Goal: Task Accomplishment & Management: Use online tool/utility

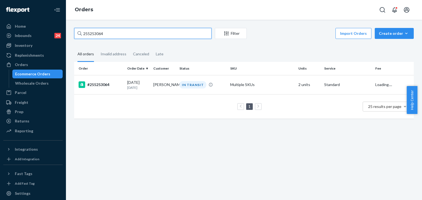
drag, startPoint x: 107, startPoint y: 30, endPoint x: 60, endPoint y: 21, distance: 47.9
click at [56, 20] on div "Home Inbounds 24 Shipping Plans Problems 24 Inventory Products Replenishments O…" at bounding box center [211, 100] width 422 height 200
paste input "192286"
type input "255192286"
click at [103, 83] on div "#255192286" at bounding box center [101, 85] width 44 height 7
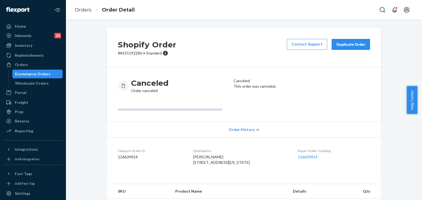
click at [133, 53] on p "# #255192286 • Standard" at bounding box center [147, 53] width 58 height 5
click at [132, 49] on h2 "Shopify Order" at bounding box center [147, 45] width 58 height 12
click at [135, 55] on p "# #255192286 • Standard" at bounding box center [147, 53] width 58 height 5
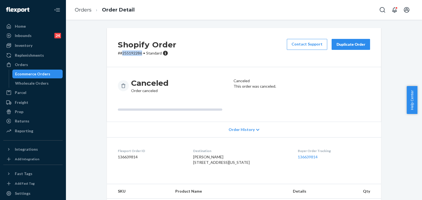
copy p "255192286"
click at [89, 8] on link "Orders" at bounding box center [83, 10] width 17 height 6
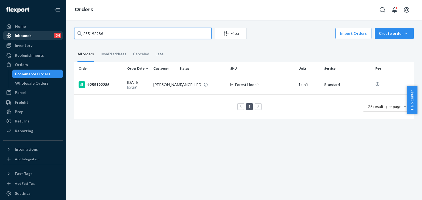
drag, startPoint x: 77, startPoint y: 34, endPoint x: 38, endPoint y: 34, distance: 39.0
click at [38, 34] on div "Home Inbounds 24 Shipping Plans Problems 24 Inventory Products Replenishments O…" at bounding box center [211, 100] width 422 height 200
paste input "219258"
type input "255219258"
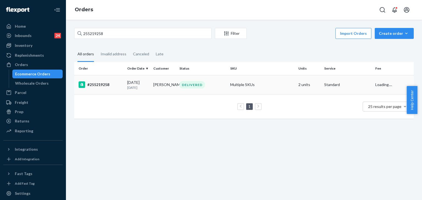
click at [108, 84] on div "#255219258" at bounding box center [101, 85] width 44 height 7
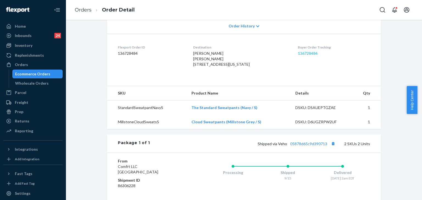
scroll to position [165, 0]
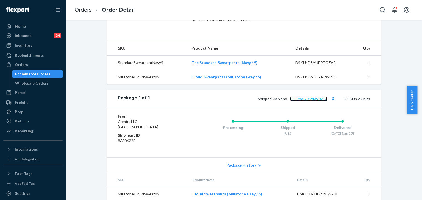
click at [317, 101] on link "05878d65c9d390713" at bounding box center [308, 99] width 37 height 5
click at [89, 11] on link "Orders" at bounding box center [83, 10] width 17 height 6
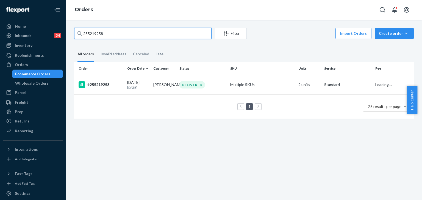
drag, startPoint x: 115, startPoint y: 29, endPoint x: 49, endPoint y: 15, distance: 67.3
click at [47, 15] on div "Home Inbounds 24 Shipping Plans Problems 24 Inventory Products Replenishments O…" at bounding box center [211, 100] width 422 height 200
paste input "313106"
type input "255313106"
click at [101, 83] on div "#255313106" at bounding box center [101, 85] width 44 height 7
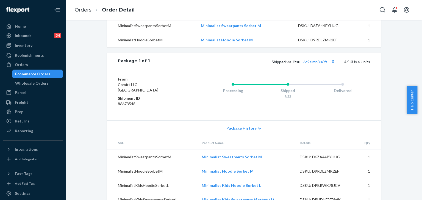
scroll to position [247, 0]
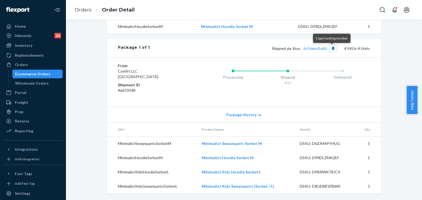
click at [333, 51] on button "Copy tracking number" at bounding box center [332, 48] width 7 height 7
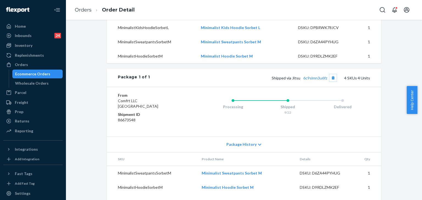
scroll to position [192, 0]
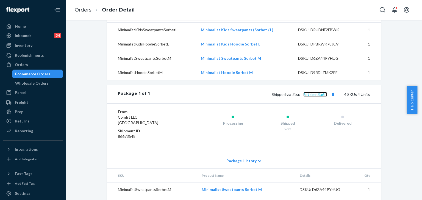
click at [313, 97] on link "6c9slmn3u6fz" at bounding box center [315, 94] width 24 height 5
click at [85, 12] on link "Orders" at bounding box center [83, 10] width 17 height 6
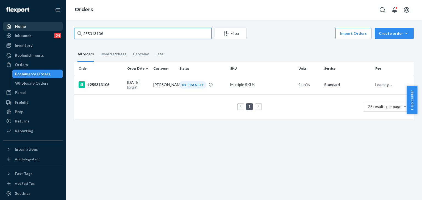
click at [35, 23] on div "Home Inbounds 24 Shipping Plans Problems 24 Inventory Products Replenishments O…" at bounding box center [211, 100] width 422 height 200
paste input "4272312"
type input "254272312"
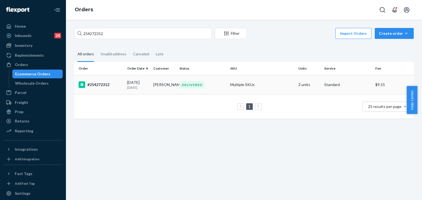
click at [100, 85] on div "#254272312" at bounding box center [101, 85] width 44 height 7
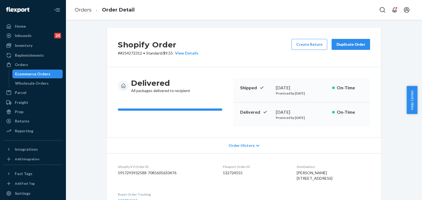
click at [92, 10] on li "Order Detail" at bounding box center [112, 9] width 43 height 7
click at [88, 9] on link "Orders" at bounding box center [83, 10] width 17 height 6
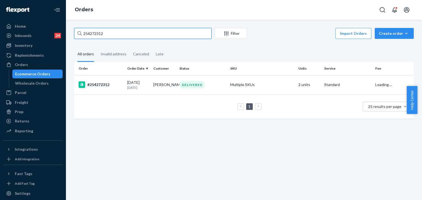
drag, startPoint x: 124, startPoint y: 34, endPoint x: 68, endPoint y: 31, distance: 56.1
click at [51, 31] on div "Home Inbounds 24 Shipping Plans Problems 24 Inventory Products Replenishments O…" at bounding box center [211, 100] width 422 height 200
paste input "937767"
type input "254937767"
click at [103, 87] on div "#254937767" at bounding box center [101, 85] width 44 height 7
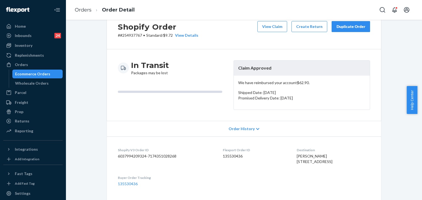
scroll to position [27, 0]
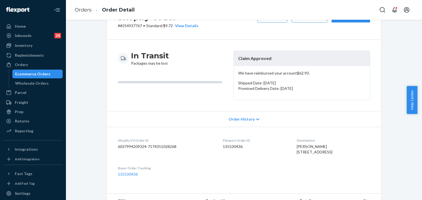
drag, startPoint x: 283, startPoint y: 151, endPoint x: 280, endPoint y: 101, distance: 49.8
click at [324, 157] on dl "Shopify V3 Order ID 6037994209324-7174351028268 Flexport Order ID 135530436 Des…" at bounding box center [244, 157] width 274 height 61
copy span "[STREET_ADDRESS]"
click at [85, 9] on link "Orders" at bounding box center [83, 10] width 17 height 6
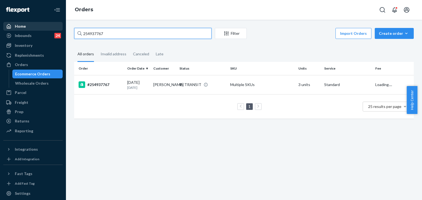
drag, startPoint x: 87, startPoint y: 29, endPoint x: 48, endPoint y: 27, distance: 39.3
click at [44, 25] on div "Home Inbounds 24 Shipping Plans Problems 24 Inventory Products Replenishments O…" at bounding box center [211, 100] width 422 height 200
paste input "3944909"
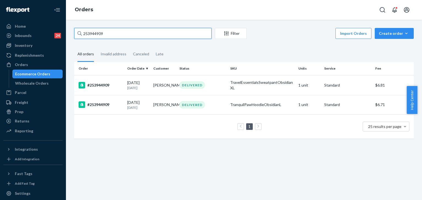
drag, startPoint x: 119, startPoint y: 33, endPoint x: 70, endPoint y: 26, distance: 49.4
click at [70, 26] on div "253944909 Filter Import Orders Create order Ecommerce order Removal order All o…" at bounding box center [244, 110] width 356 height 181
paste input "5098262"
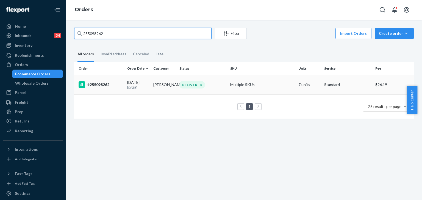
type input "255098262"
click at [98, 85] on div "#255098262" at bounding box center [101, 85] width 44 height 7
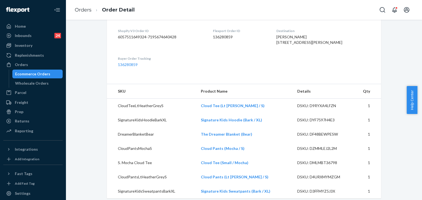
scroll to position [247, 0]
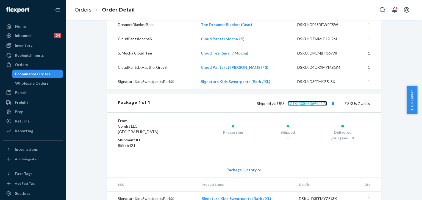
click at [306, 106] on link "1ZJ72R080306992173" at bounding box center [308, 103] width 40 height 5
click at [83, 11] on link "Orders" at bounding box center [83, 10] width 17 height 6
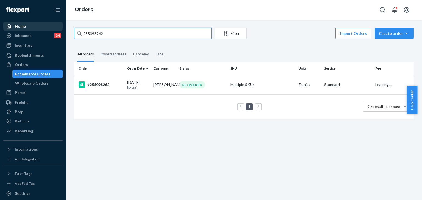
drag, startPoint x: 104, startPoint y: 30, endPoint x: 53, endPoint y: 29, distance: 51.1
click at [53, 29] on div "Home Inbounds 24 Shipping Plans Problems 24 Inventory Products Replenishments O…" at bounding box center [211, 100] width 422 height 200
paste input "14760"
type input "255014760"
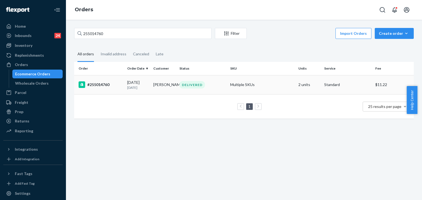
click at [101, 87] on div "#255014760" at bounding box center [101, 85] width 44 height 7
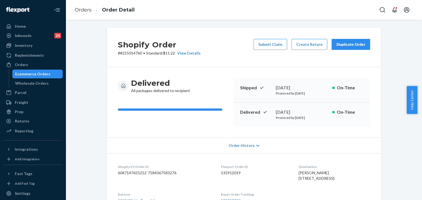
scroll to position [82, 0]
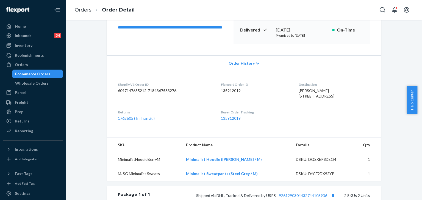
drag, startPoint x: 96, startPoint y: 60, endPoint x: 156, endPoint y: 59, distance: 59.6
click at [96, 60] on div "Shopify Order # #255014760 • Standard / $11.22 View Details Submit Claim Create…" at bounding box center [244, 133] width 348 height 374
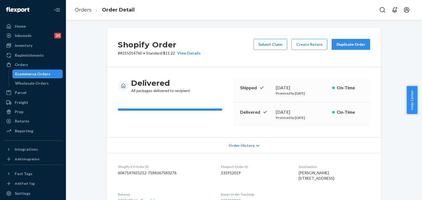
drag, startPoint x: 349, startPoint y: 47, endPoint x: 354, endPoint y: 46, distance: 4.7
click at [349, 47] on button "Duplicate Order" at bounding box center [350, 44] width 38 height 11
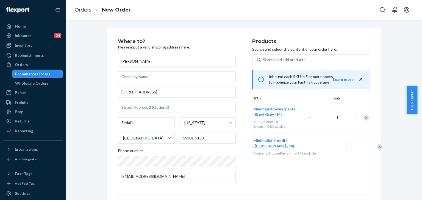
click at [377, 150] on div "Remove Item" at bounding box center [379, 146] width 5 height 5
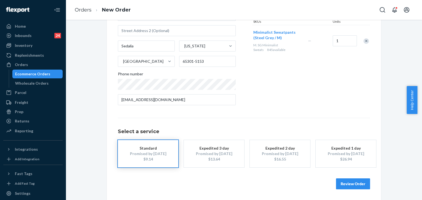
click at [349, 185] on button "Review Order" at bounding box center [353, 184] width 34 height 11
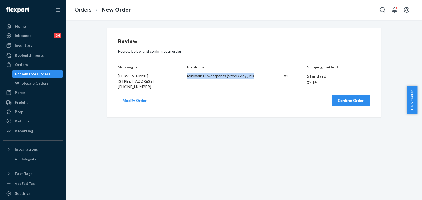
drag, startPoint x: 182, startPoint y: 74, endPoint x: 257, endPoint y: 74, distance: 74.7
click at [257, 74] on div "Shipping to [PERSON_NAME] [STREET_ADDRESS] [PHONE_NUMBER] Products Minimalist S…" at bounding box center [244, 73] width 252 height 33
copy div "Minimalist Sweatpants (Steel Grey / M)"
click at [352, 106] on button "Confirm Order" at bounding box center [350, 100] width 38 height 11
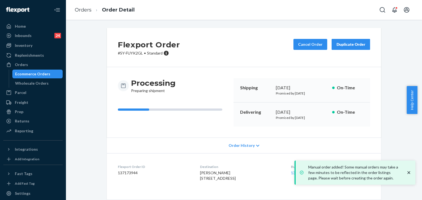
click at [126, 171] on dd "137173944" at bounding box center [154, 173] width 73 height 5
copy dd "137173944"
click at [84, 10] on link "Orders" at bounding box center [83, 10] width 17 height 6
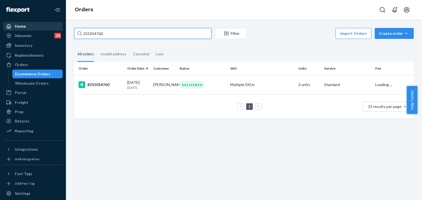
drag, startPoint x: 115, startPoint y: 33, endPoint x: 36, endPoint y: 24, distance: 79.1
click at [35, 23] on div "Home Inbounds 24 Shipping Plans Problems 24 Inventory Products Replenishments O…" at bounding box center [211, 100] width 422 height 200
paste input "82491"
type input "255082491"
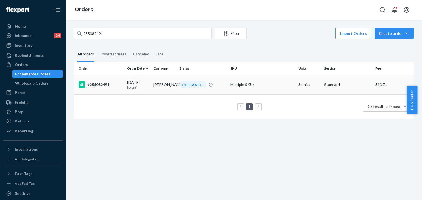
click at [101, 83] on div "#255082491" at bounding box center [101, 85] width 44 height 7
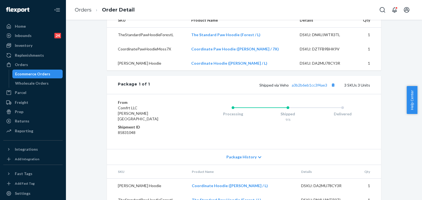
scroll to position [241, 0]
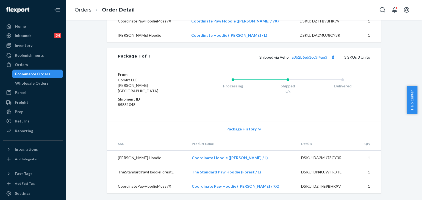
click at [254, 129] on div "Package History" at bounding box center [244, 129] width 274 height 16
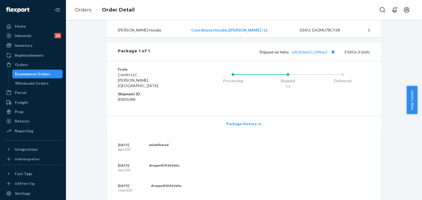
click at [254, 129] on div "Package History" at bounding box center [244, 124] width 274 height 16
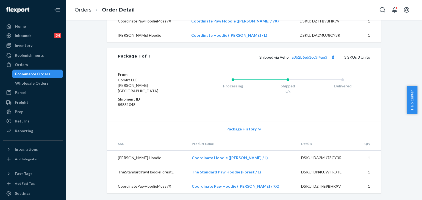
scroll to position [131, 0]
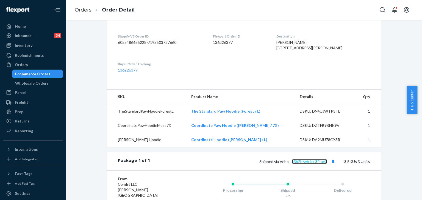
click at [314, 164] on link "a3b2b6eb1cc3f4ae3" at bounding box center [309, 162] width 35 height 5
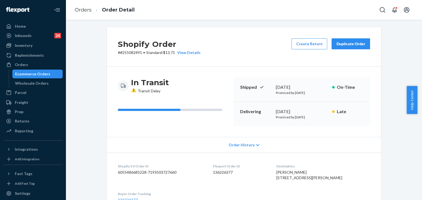
scroll to position [0, 0]
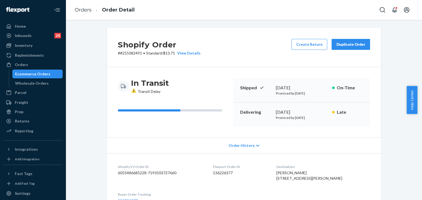
click at [352, 43] on div "Duplicate Order" at bounding box center [350, 44] width 29 height 5
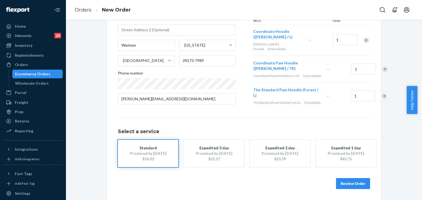
scroll to position [82, 0]
click at [356, 182] on button "Review Order" at bounding box center [353, 184] width 34 height 11
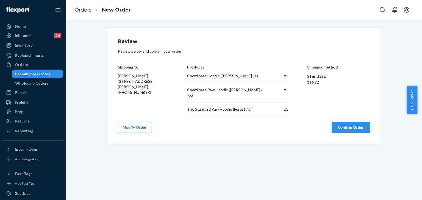
click at [347, 122] on button "Confirm Order" at bounding box center [350, 127] width 38 height 11
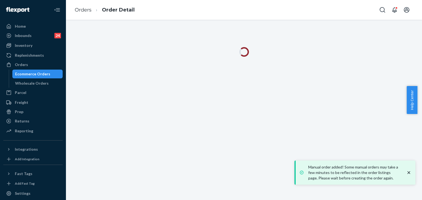
click at [408, 174] on icon "close toast" at bounding box center [408, 172] width 5 height 5
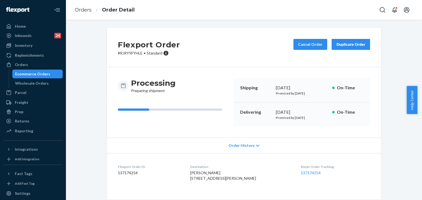
click at [125, 175] on dd "137174254" at bounding box center [149, 173] width 63 height 5
copy dd "137174254"
click at [29, 44] on div "Inventory" at bounding box center [24, 45] width 18 height 5
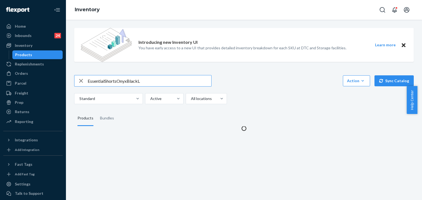
click at [138, 75] on div "Introducing new Inventory UI You have early access to a new UI that provides de…" at bounding box center [244, 78] width 348 height 108
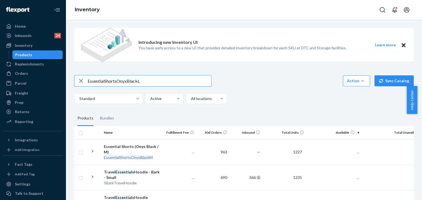
click at [147, 83] on input "EssentialShortsOnyxBlackL" at bounding box center [150, 81] width 124 height 11
paste input "DNDTravelHoodieSteelGrey2X"
drag, startPoint x: 97, startPoint y: 82, endPoint x: 52, endPoint y: 80, distance: 44.8
click at [52, 80] on div "Home Inbounds 24 Shipping Plans Problems 24 Inventory Products Replenishments O…" at bounding box center [211, 100] width 422 height 200
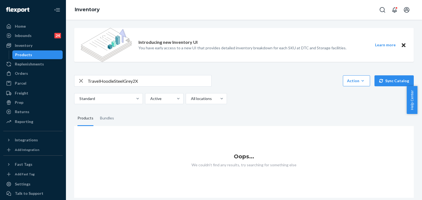
click at [161, 77] on input "TravelHoodieSteelGrey2X" at bounding box center [150, 81] width 124 height 11
click at [161, 80] on input "TravelHoodieSteelGrey2X" at bounding box center [150, 81] width 124 height 11
click at [150, 81] on input "TravelHoodieSteelGrey2X" at bounding box center [150, 81] width 124 height 11
paste input "DND"
type input "DNDTravelHoodieSteelGrey2X"
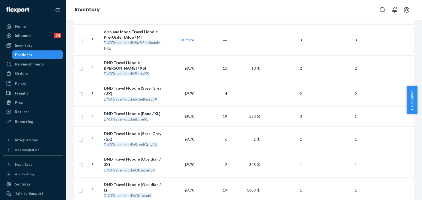
scroll to position [330, 0]
